Goal: Check status: Check status

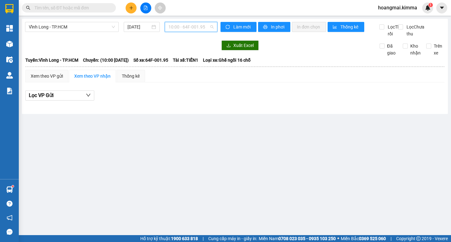
scroll to position [30, 0]
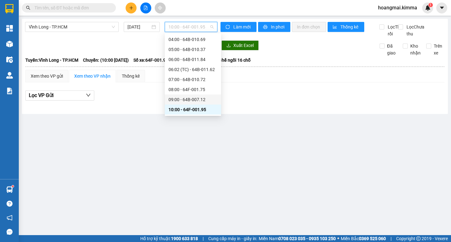
click at [185, 100] on div "09:00 - 64B-007.12" at bounding box center [193, 99] width 49 height 7
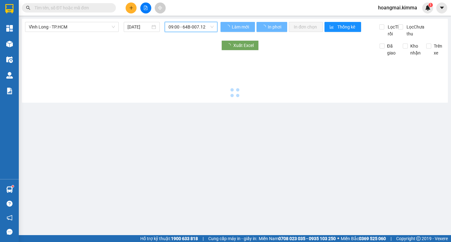
click at [185, 28] on span "09:00 - 64B-007.12" at bounding box center [191, 26] width 45 height 9
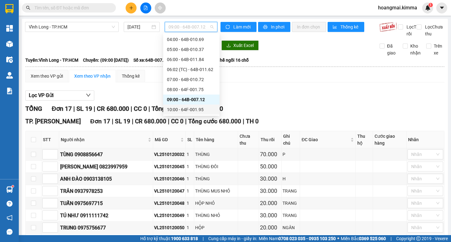
click at [173, 105] on div "10:00 - 64F-001.95" at bounding box center [191, 110] width 56 height 10
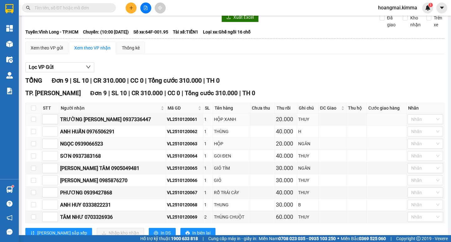
scroll to position [55, 0]
